Goal: Contribute content: Contribute content

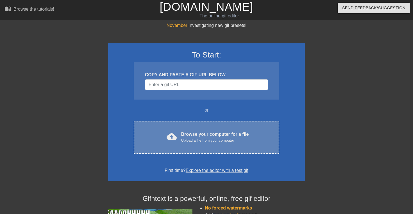
click at [201, 139] on div "Upload a file from your computer" at bounding box center [215, 141] width 68 height 6
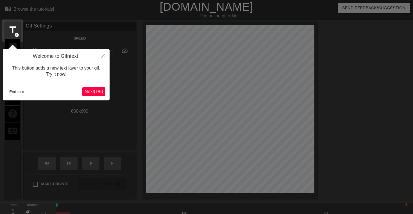
scroll to position [14, 0]
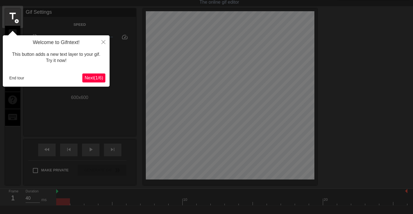
click at [100, 76] on span "Next ( 1 / 6 )" at bounding box center [94, 78] width 19 height 5
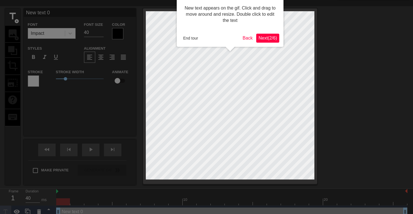
scroll to position [0, 0]
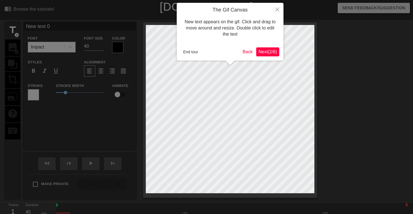
click at [268, 52] on span "Next ( 2 / 6 )" at bounding box center [267, 51] width 19 height 5
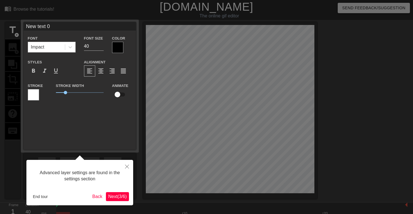
scroll to position [14, 0]
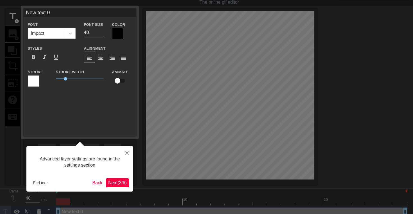
click at [111, 183] on span "Next ( 3 / 6 )" at bounding box center [117, 183] width 19 height 5
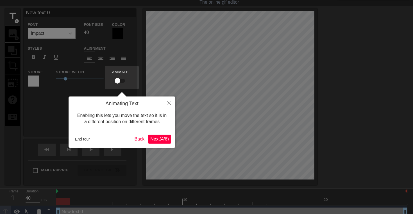
scroll to position [0, 0]
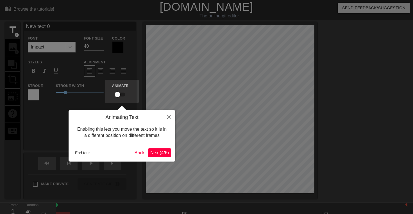
click at [157, 153] on span "Next ( 4 / 6 )" at bounding box center [159, 153] width 19 height 5
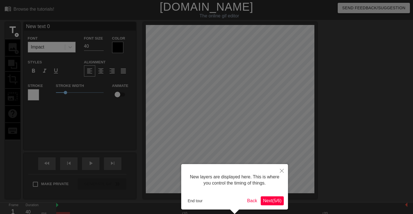
scroll to position [23, 0]
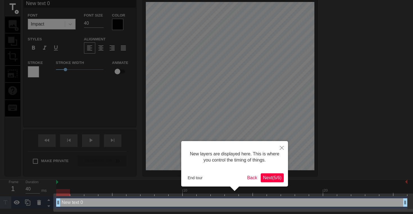
click at [270, 175] on button "Next ( 5 / 6 )" at bounding box center [272, 178] width 23 height 9
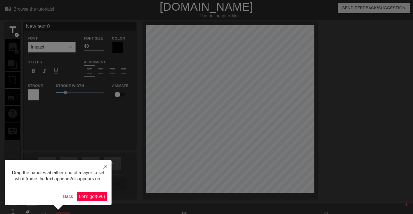
click at [95, 199] on span "Let's go! ( 6 / 6 )" at bounding box center [92, 196] width 26 height 5
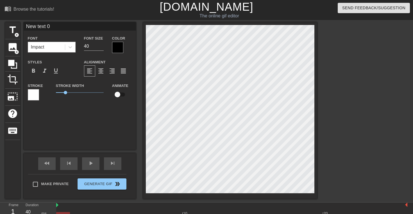
type input "P"
type textarea "P"
type input "Ph"
type textarea "Ph"
type input "Phy"
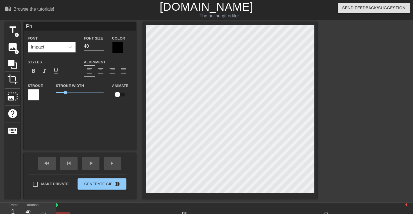
type textarea "Phy"
type input "Phys"
type textarea "Phys"
type input "Physi"
type textarea "Physi"
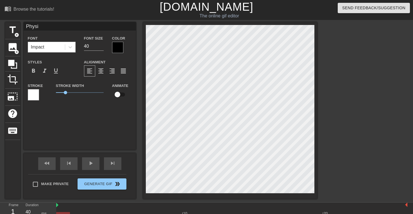
type input "Physic"
type textarea "Physic"
type input "Physica"
type textarea "Physica"
type input "Physical"
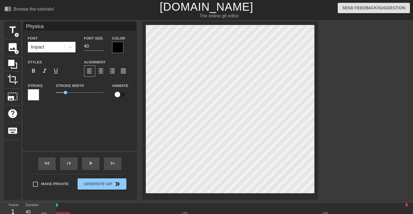
type textarea "Physical"
type input "Physical"
type textarea "Physical"
type input "Physical S"
type textarea "Physical S"
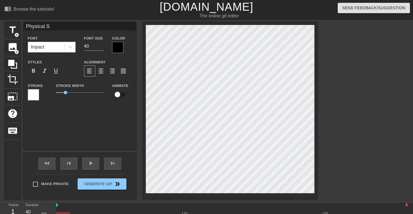
type input "Physical Se"
type textarea "Physical Se"
type input "Physical Sec"
type textarea "Physical Sec"
type input "Physical Secu"
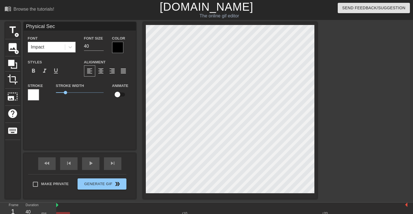
type textarea "Physical Secu"
type input "Physical Secur"
type textarea "Physical Secur"
type input "Physical Securi"
type textarea "Physical Securi"
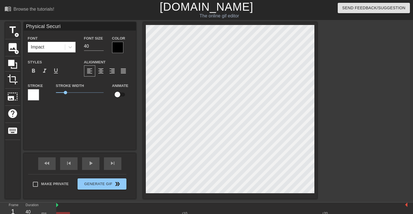
type input "Physical Securit"
type textarea "Physical Securit"
type input "Physical Security"
type textarea "Physical Security"
type input "Physical Security"
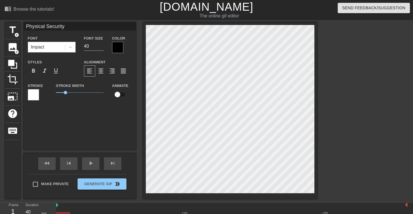
scroll to position [0, 2]
type textarea "Physical Security"
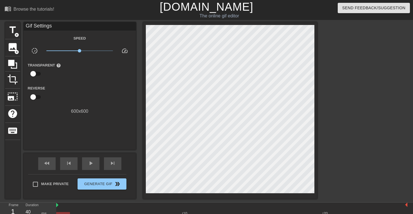
scroll to position [0, 0]
click at [16, 31] on span "title" at bounding box center [12, 30] width 11 height 11
click at [14, 53] on div "image add_circle" at bounding box center [12, 47] width 15 height 17
click at [15, 68] on icon at bounding box center [12, 64] width 11 height 11
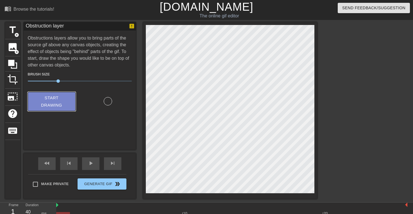
click at [54, 100] on span "Start Drawing" at bounding box center [52, 101] width 34 height 15
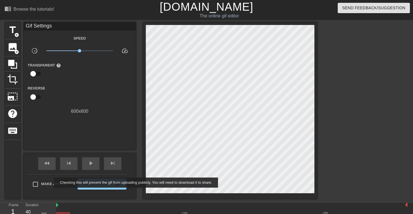
click at [50, 183] on span "Make Private" at bounding box center [55, 184] width 28 height 6
click at [41, 183] on input "Make Private" at bounding box center [35, 185] width 12 height 12
checkbox input "true"
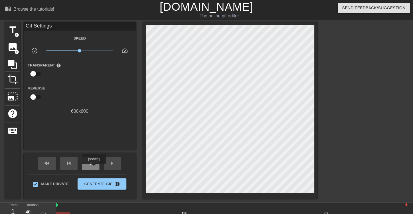
click at [94, 168] on div "play_arrow" at bounding box center [90, 164] width 17 height 13
click at [15, 47] on span "image" at bounding box center [12, 47] width 11 height 11
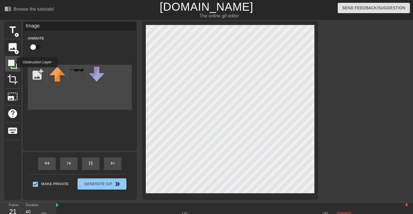
click at [13, 62] on icon at bounding box center [12, 64] width 9 height 9
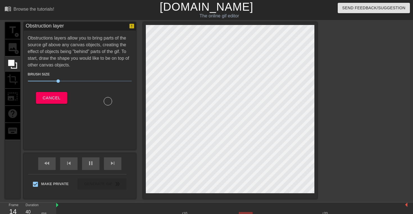
click at [13, 85] on div "title add_circle image add_circle crop photo_size_select_large help keyboard" at bounding box center [12, 110] width 15 height 177
click at [12, 79] on div "title add_circle image add_circle crop photo_size_select_large help keyboard" at bounding box center [12, 110] width 15 height 177
click at [50, 96] on span "Cancel" at bounding box center [52, 97] width 18 height 7
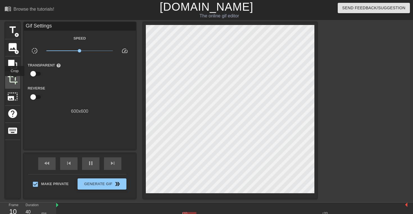
click at [15, 80] on span "crop" at bounding box center [12, 79] width 11 height 11
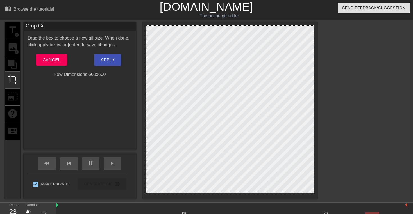
drag, startPoint x: 203, startPoint y: 27, endPoint x: 238, endPoint y: 28, distance: 35.1
click at [238, 28] on div at bounding box center [230, 109] width 168 height 168
drag, startPoint x: 238, startPoint y: 28, endPoint x: 239, endPoint y: 31, distance: 3.4
click at [239, 31] on div at bounding box center [230, 109] width 168 height 168
click at [13, 100] on div "title add_circle image add_circle crop photo_size_select_large help keyboard" at bounding box center [12, 110] width 15 height 177
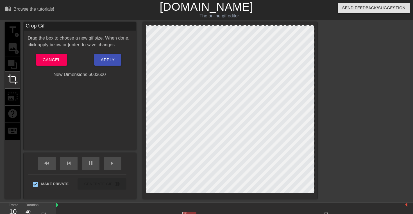
click at [13, 95] on div "title add_circle image add_circle crop photo_size_select_large help keyboard" at bounding box center [12, 110] width 15 height 177
click at [47, 57] on span "Cancel" at bounding box center [52, 59] width 18 height 7
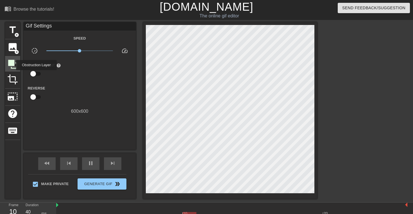
click at [12, 65] on icon at bounding box center [12, 64] width 9 height 9
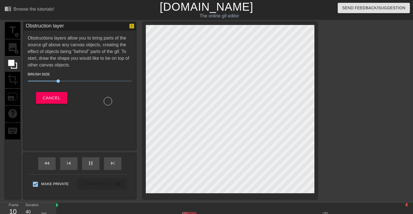
click at [12, 52] on div "title add_circle image add_circle crop photo_size_select_large help keyboard" at bounding box center [12, 110] width 15 height 177
click at [48, 91] on div "Brush Size 30 Cancel" at bounding box center [80, 87] width 104 height 37
click at [49, 98] on span "Cancel" at bounding box center [52, 97] width 18 height 7
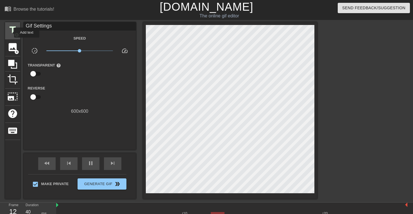
click at [10, 32] on span "title" at bounding box center [12, 30] width 11 height 11
click at [12, 30] on span "title" at bounding box center [12, 30] width 11 height 11
